Goal: Go to known website: Access a specific website the user already knows

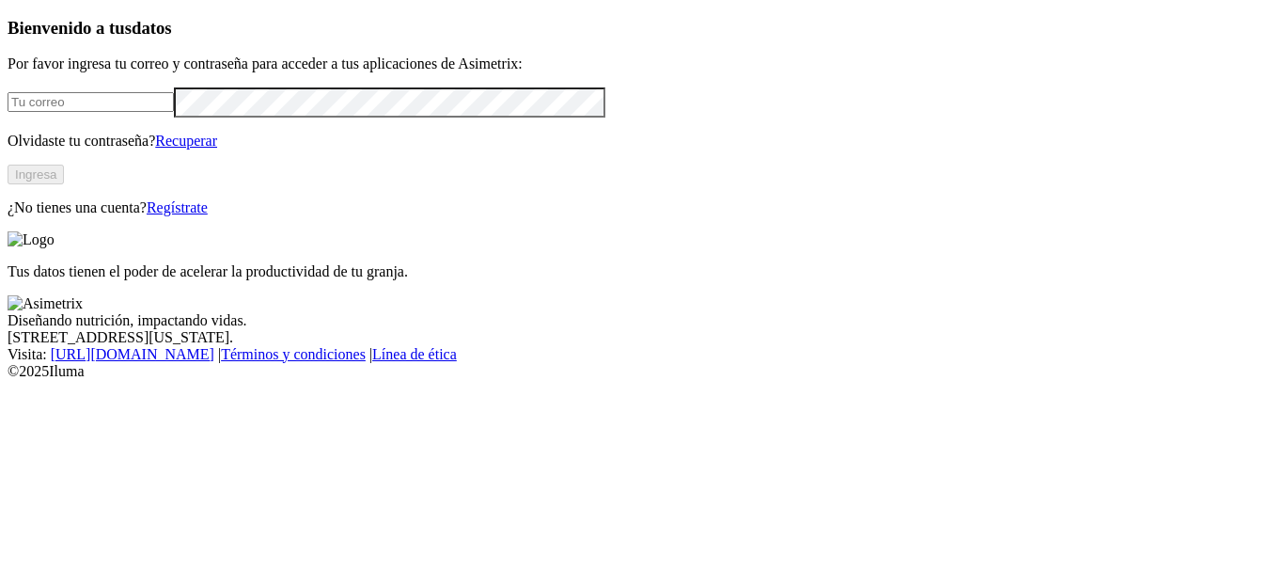
type input "[EMAIL_ADDRESS][PERSON_NAME][DOMAIN_NAME]"
click at [64, 184] on button "Ingresa" at bounding box center [36, 175] width 56 height 20
